Goal: Information Seeking & Learning: Learn about a topic

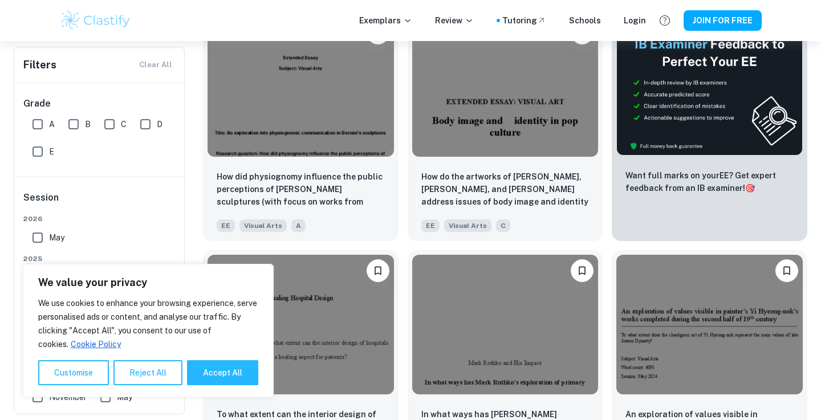
scroll to position [290, 0]
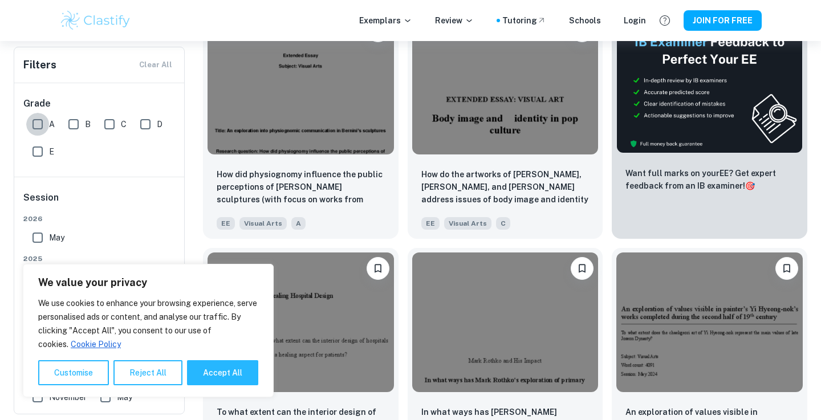
click at [38, 124] on input "A" at bounding box center [37, 124] width 23 height 23
checkbox input "true"
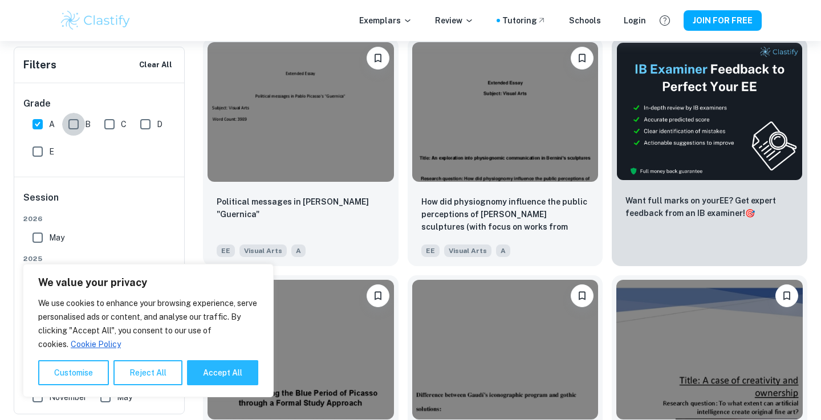
click at [75, 126] on input "B" at bounding box center [73, 124] width 23 height 23
checkbox input "true"
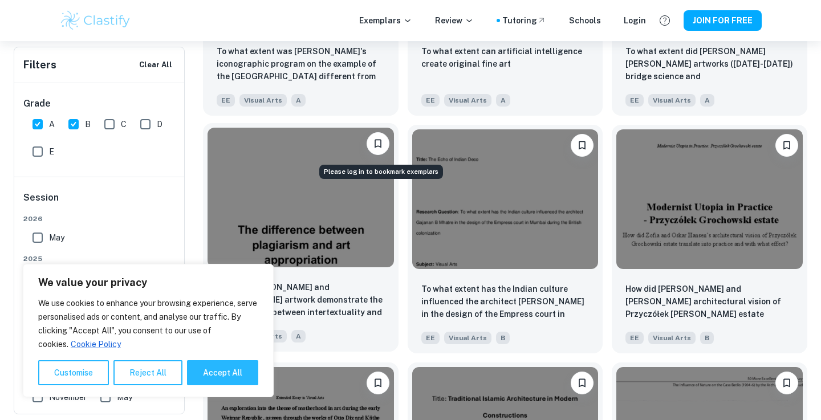
scroll to position [1157, 0]
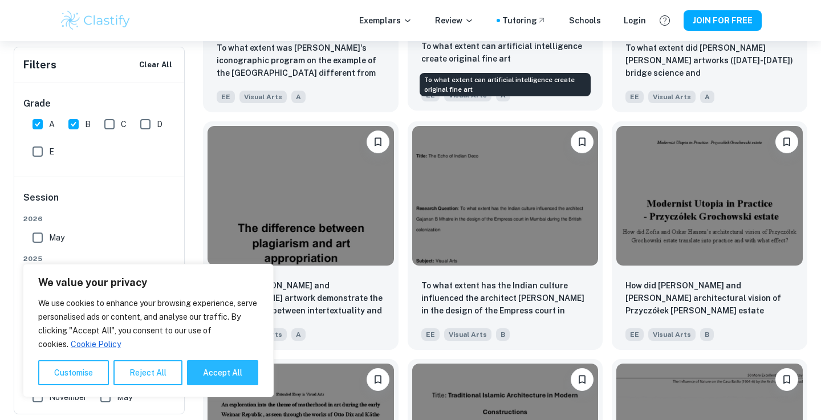
click at [500, 52] on p "To what extent can artificial intelligence create original fine art" at bounding box center [506, 52] width 168 height 25
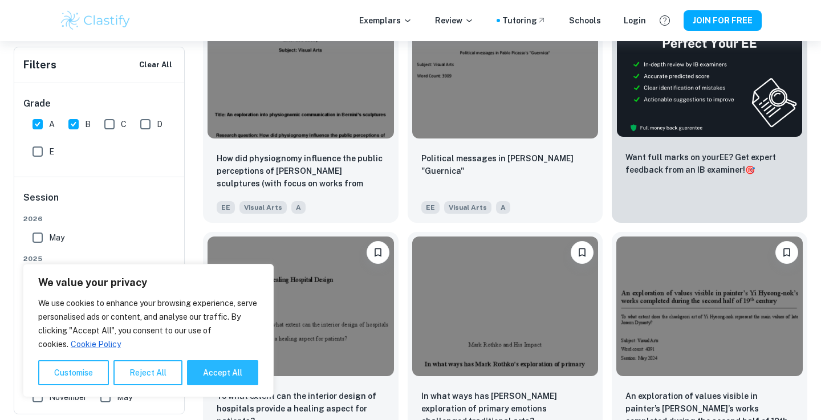
scroll to position [366, 0]
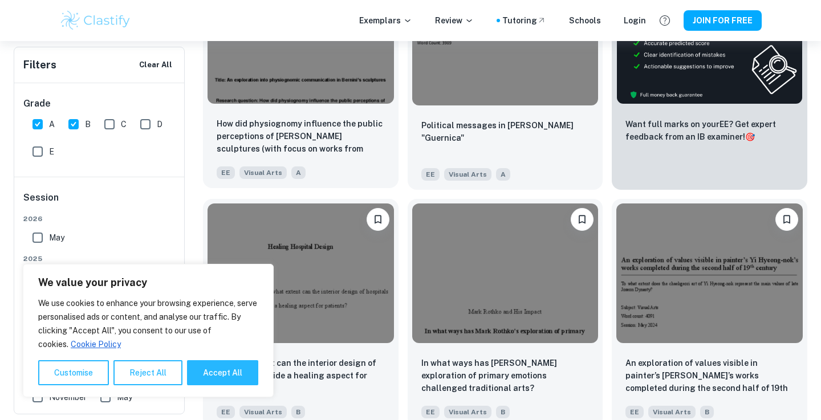
click at [347, 80] on img at bounding box center [301, 34] width 187 height 140
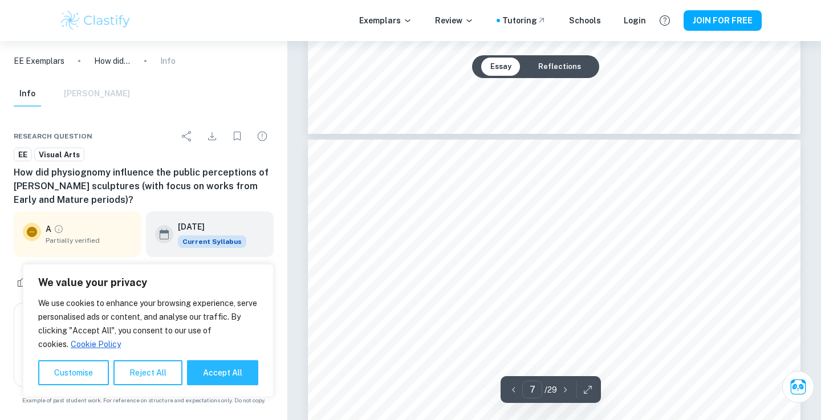
scroll to position [3936, 0]
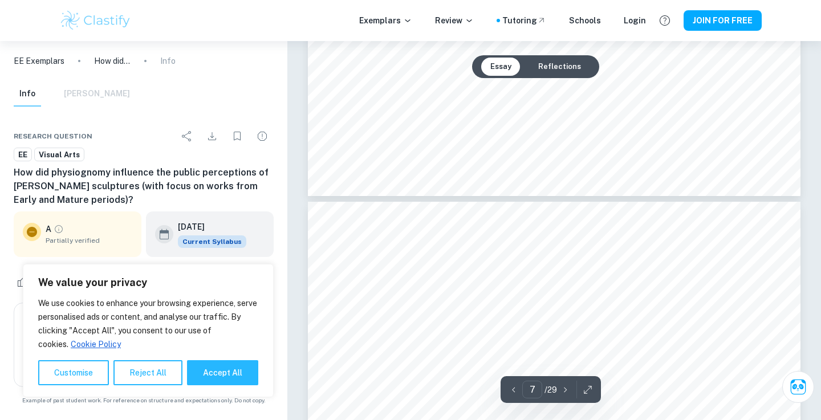
type input "6"
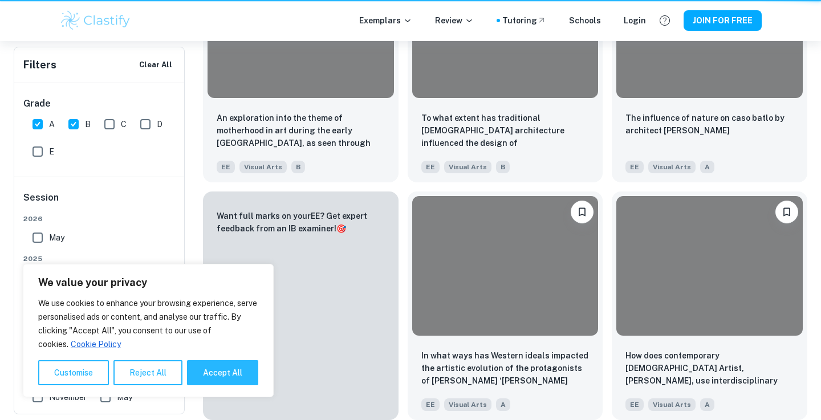
scroll to position [366, 0]
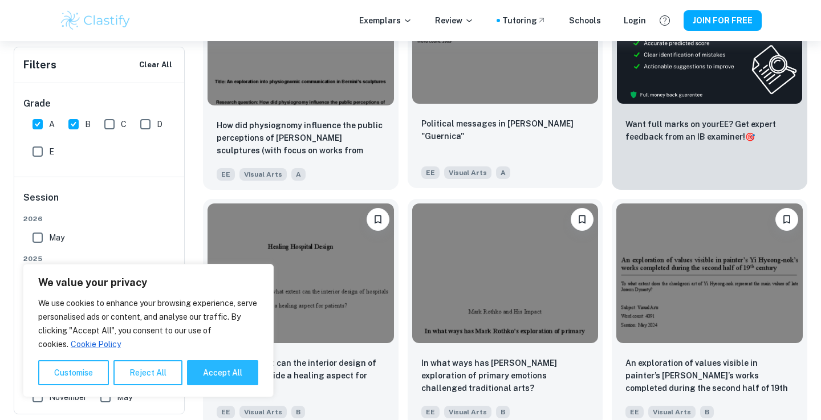
click at [484, 99] on img at bounding box center [505, 34] width 187 height 140
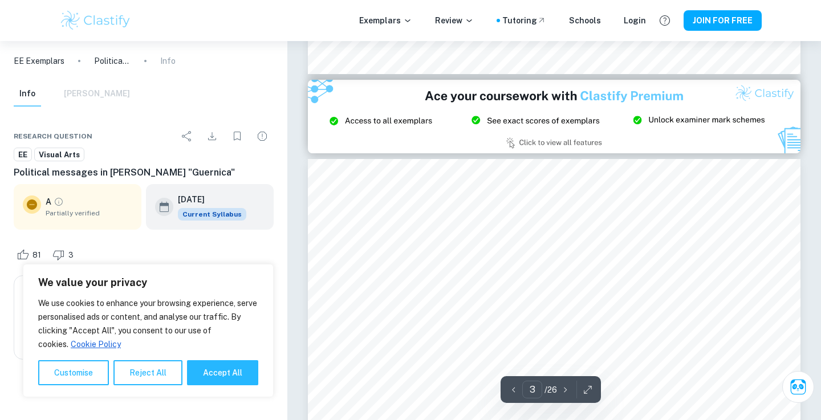
scroll to position [1466, 0]
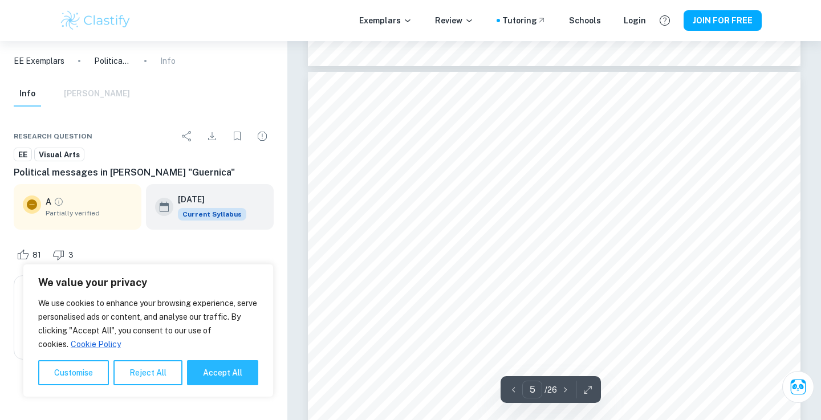
type input "4"
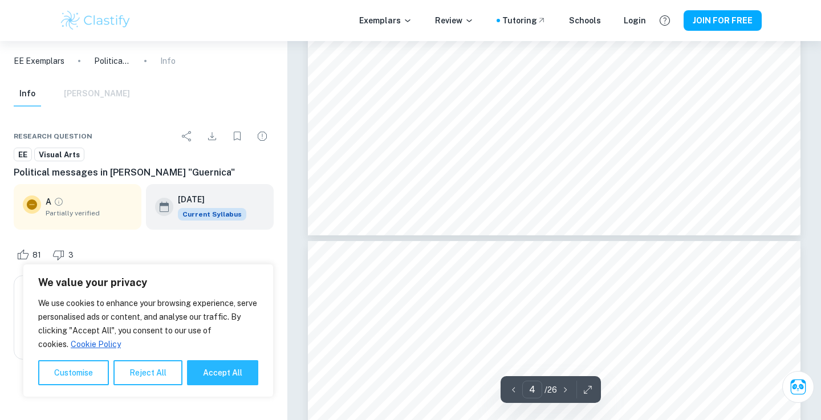
scroll to position [2755, 0]
